Goal: Information Seeking & Learning: Check status

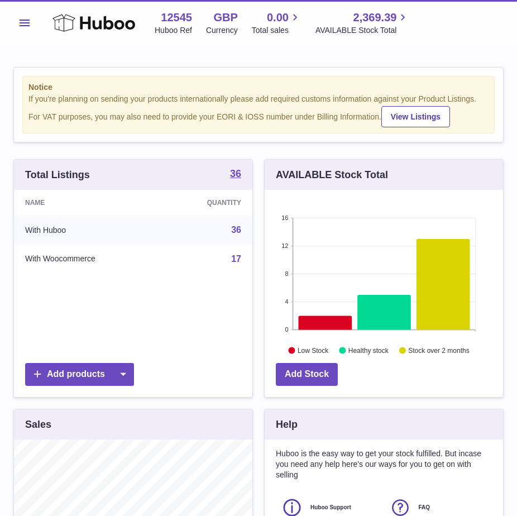
scroll to position [174, 238]
click at [26, 26] on span "Menu" at bounding box center [25, 23] width 10 height 7
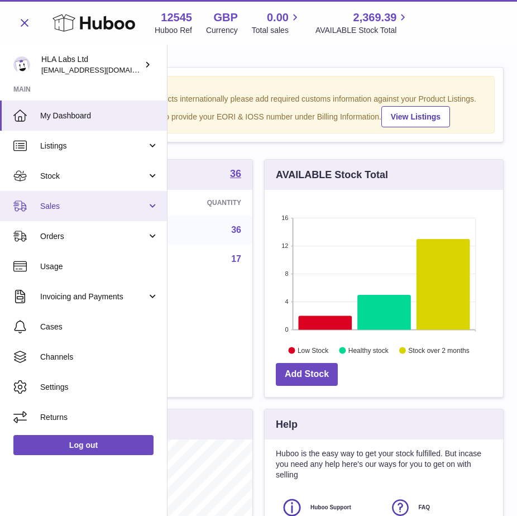
click at [60, 203] on span "Sales" at bounding box center [93, 206] width 107 height 11
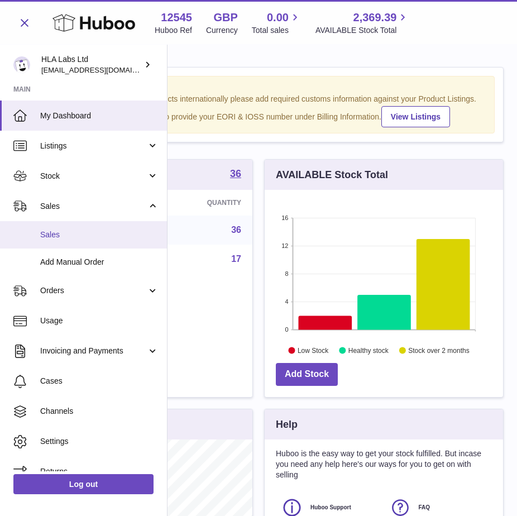
click at [56, 238] on span "Sales" at bounding box center [99, 234] width 118 height 11
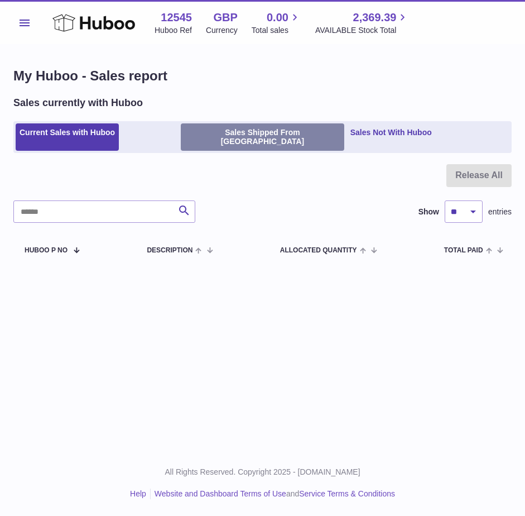
click at [228, 125] on ul "Current Sales with Huboo Sales Shipped From Huboo Sales Not With Huboo" at bounding box center [262, 137] width 499 height 32
click at [225, 135] on link "Sales Shipped From Huboo" at bounding box center [262, 137] width 163 height 28
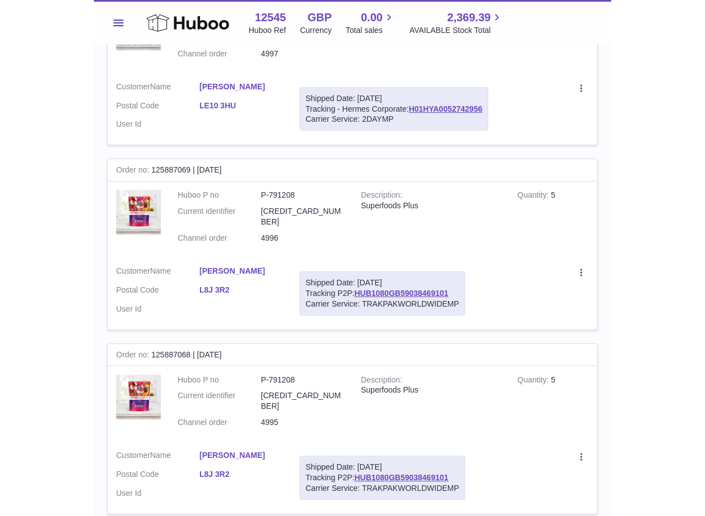
scroll to position [1340, 0]
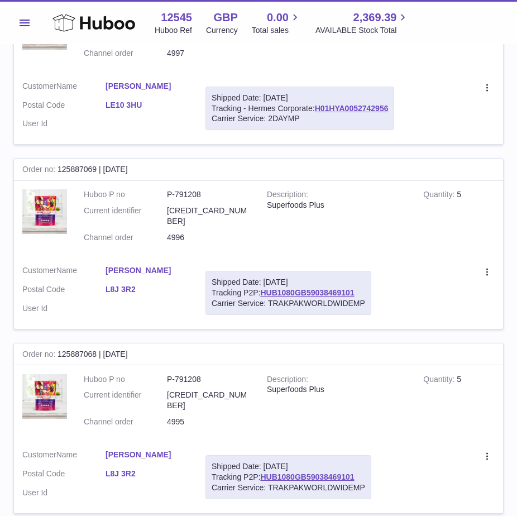
click at [23, 23] on span "Menu" at bounding box center [25, 23] width 10 height 7
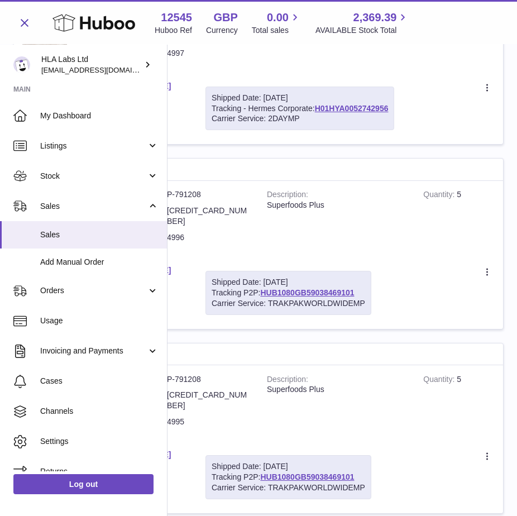
click at [411, 257] on td "Create a ticket Duplicate Order" at bounding box center [441, 293] width 123 height 72
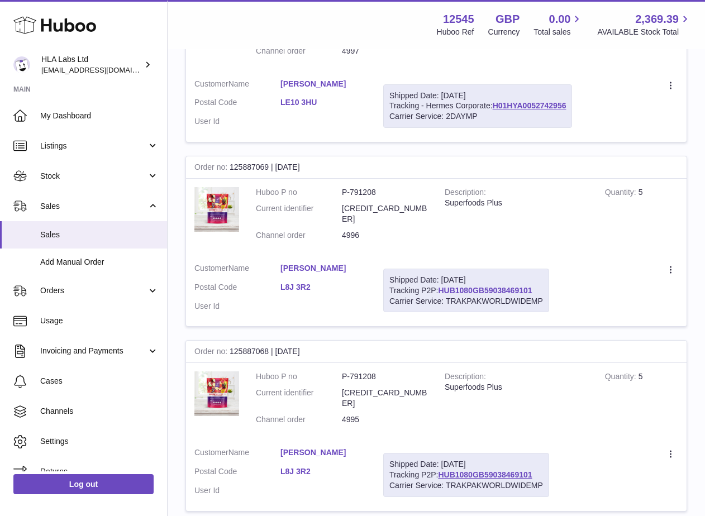
click at [485, 286] on link "HUB1080GB59038469101" at bounding box center [485, 290] width 94 height 9
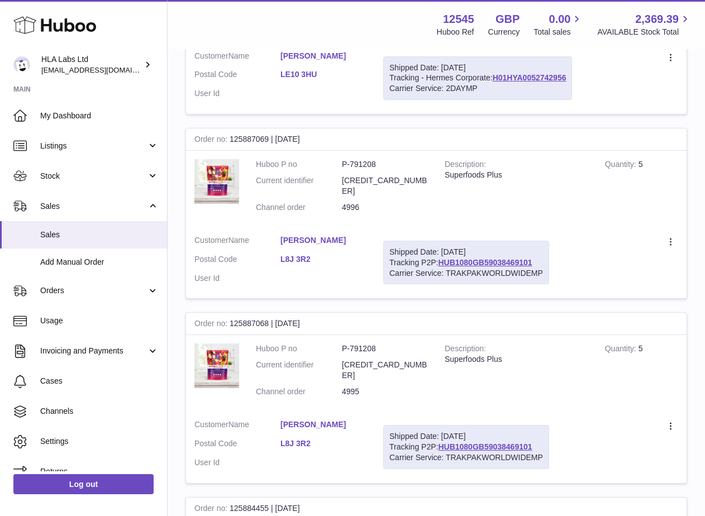
scroll to position [1396, 0]
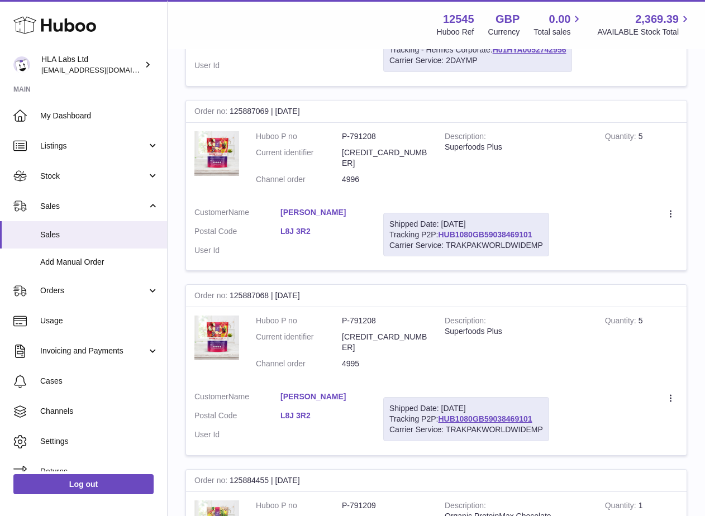
drag, startPoint x: 536, startPoint y: 193, endPoint x: 443, endPoint y: 193, distance: 93.2
click at [443, 213] on div "Shipped Date: 5th Oct 2025 Tracking P2P: HUB1080GB59038469101 Carrier Service: …" at bounding box center [466, 235] width 166 height 44
copy link "HUB1080GB59038469101"
click at [516, 383] on td "Create a ticket Duplicate Order" at bounding box center [621, 419] width 129 height 72
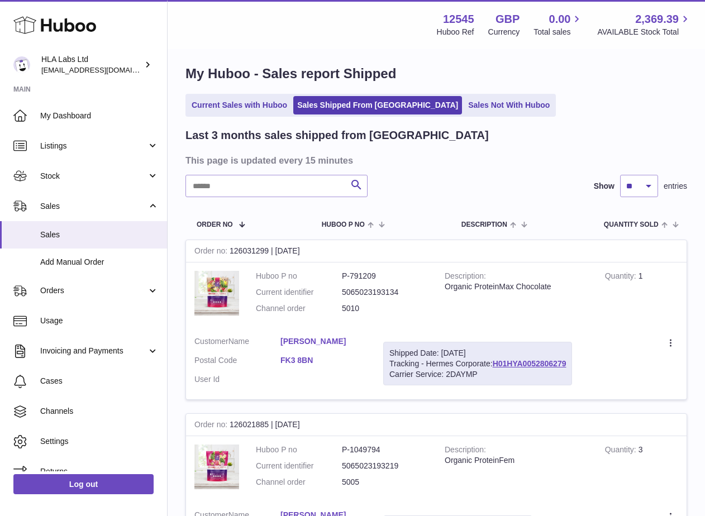
scroll to position [0, 0]
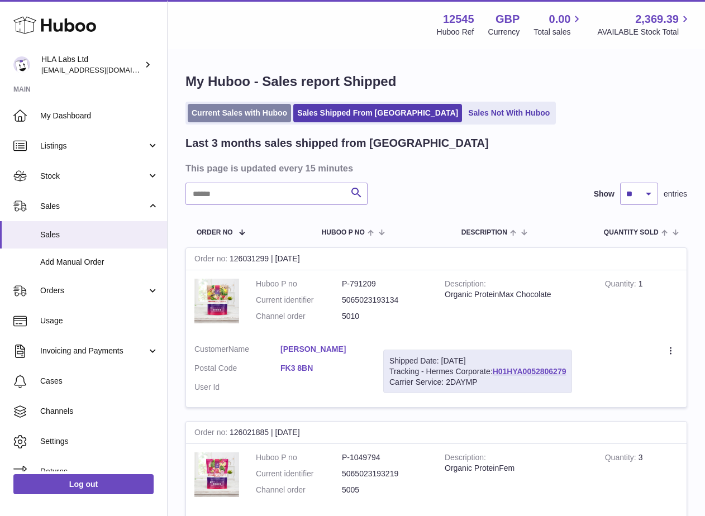
click at [228, 117] on link "Current Sales with Huboo" at bounding box center [239, 113] width 103 height 18
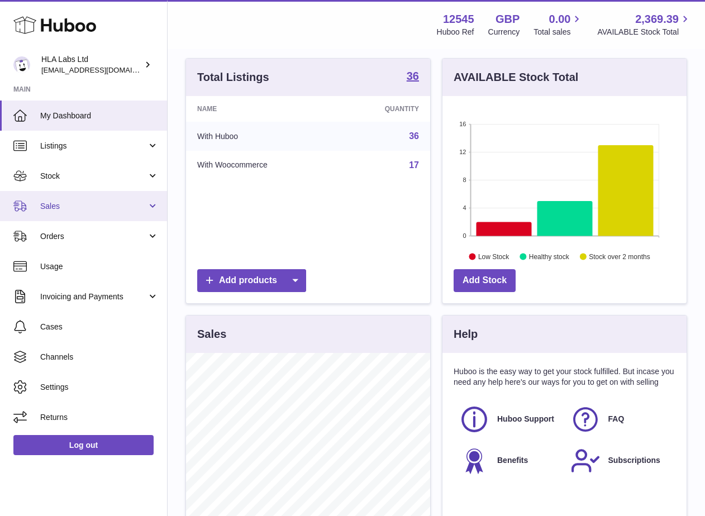
scroll to position [106, 0]
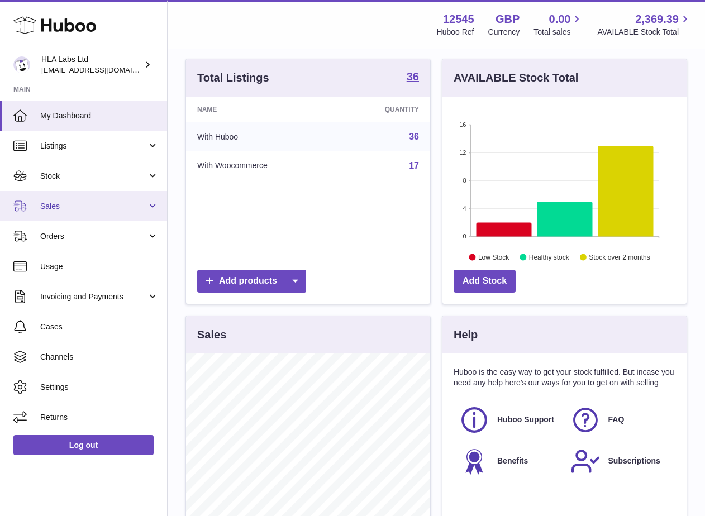
click at [54, 209] on span "Sales" at bounding box center [93, 206] width 107 height 11
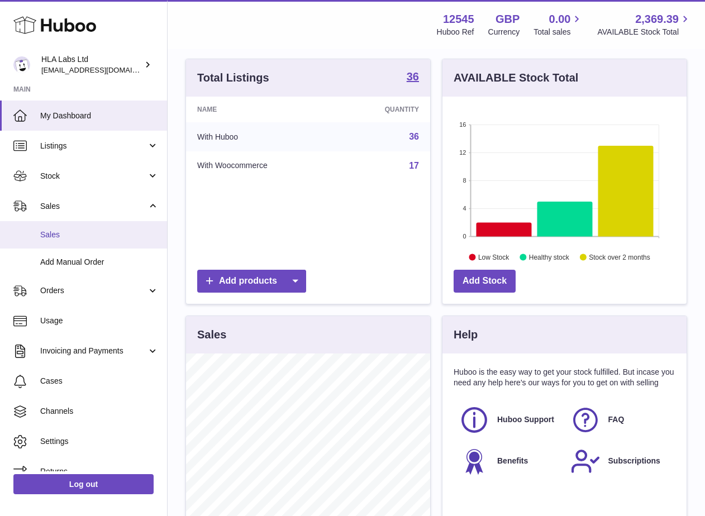
click at [58, 229] on span "Sales" at bounding box center [99, 234] width 118 height 11
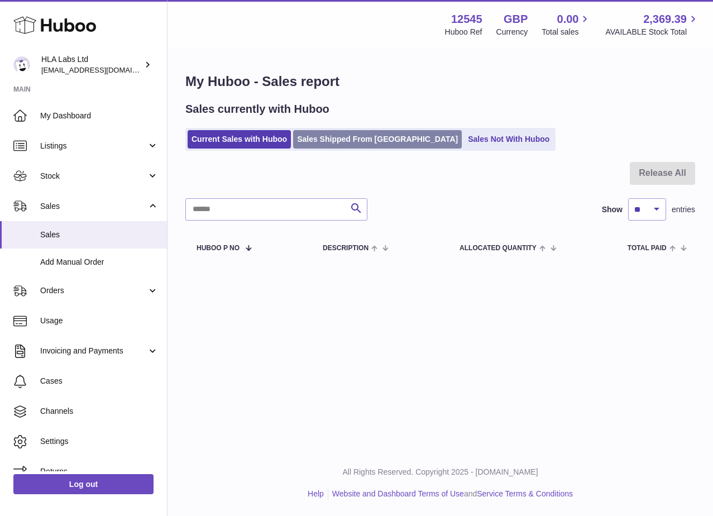
click at [333, 140] on link "Sales Shipped From [GEOGRAPHIC_DATA]" at bounding box center [377, 139] width 169 height 18
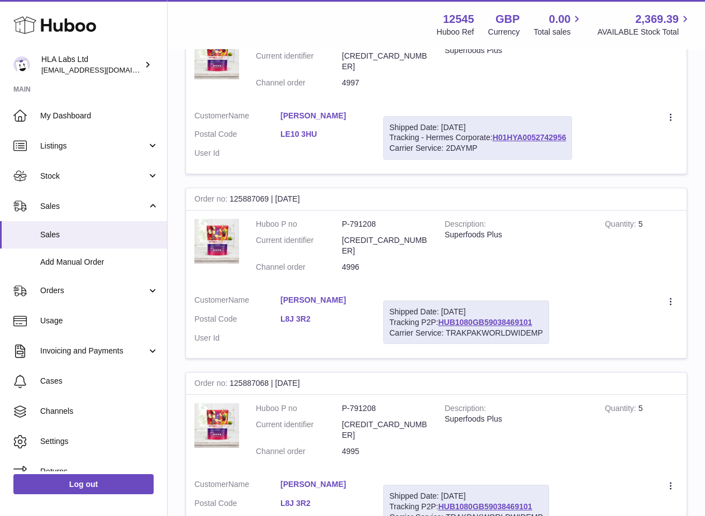
scroll to position [1307, 0]
click at [172, 15] on div "Menu Huboo 12545 Huboo Ref GBP Currency 0.00 Total sales 2,369.39 AVAILABLE Sto…" at bounding box center [435, 24] width 537 height 49
